Goal: Go to known website

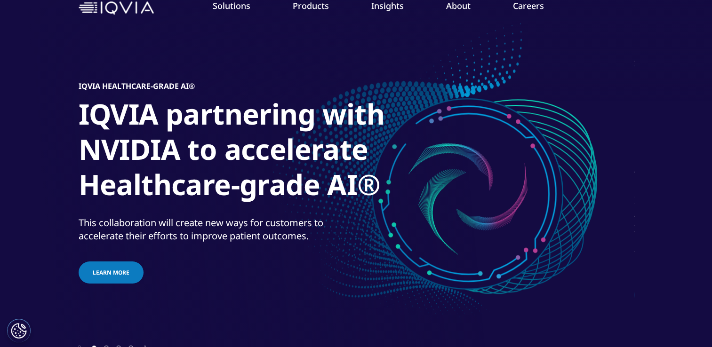
scroll to position [47, 0]
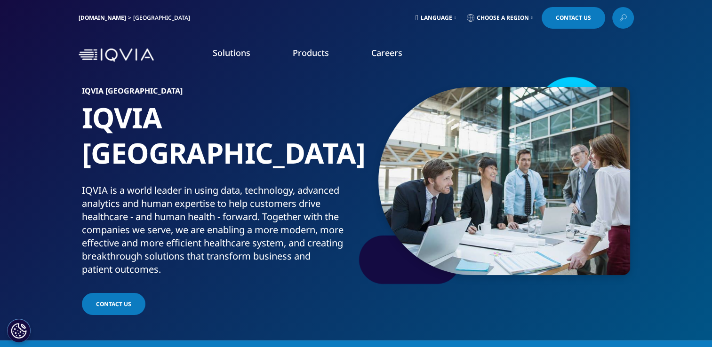
click at [311, 56] on link "Products" at bounding box center [311, 52] width 36 height 11
click at [379, 55] on link "Careers" at bounding box center [386, 52] width 31 height 11
click at [233, 56] on link "Solutions" at bounding box center [232, 52] width 38 height 11
click at [427, 22] on link "Language" at bounding box center [436, 18] width 44 height 22
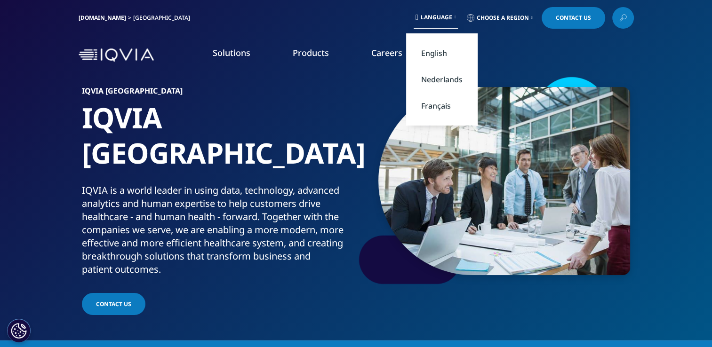
click at [440, 81] on link "Nederlands" at bounding box center [442, 79] width 72 height 26
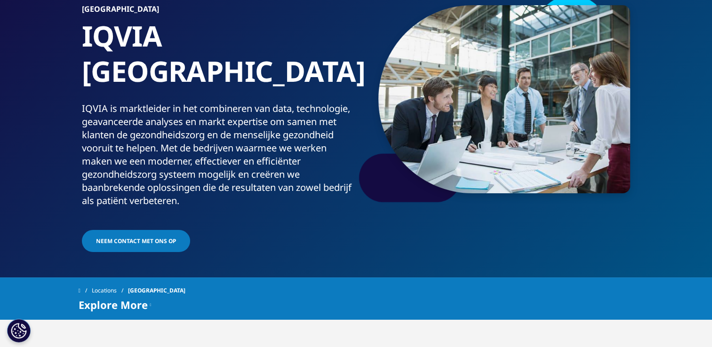
scroll to position [94, 0]
